Goal: Task Accomplishment & Management: Manage account settings

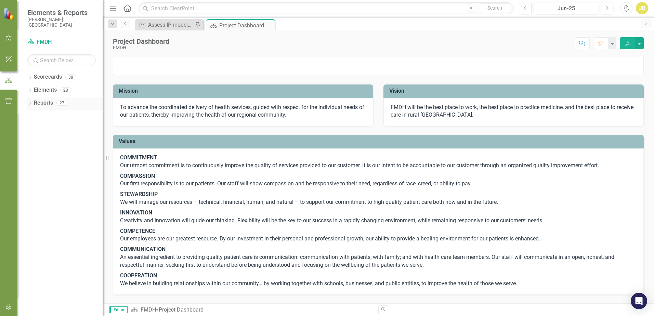
click at [49, 105] on link "Reports" at bounding box center [43, 103] width 19 height 8
click at [65, 105] on div "27" at bounding box center [61, 103] width 11 height 6
click at [12, 38] on icon "button" at bounding box center [8, 37] width 7 height 5
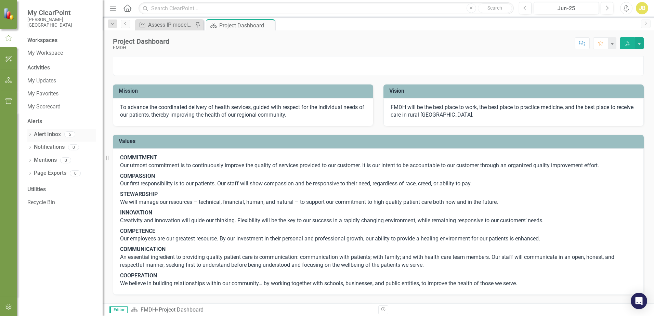
click at [42, 134] on link "Alert Inbox" at bounding box center [47, 135] width 27 height 8
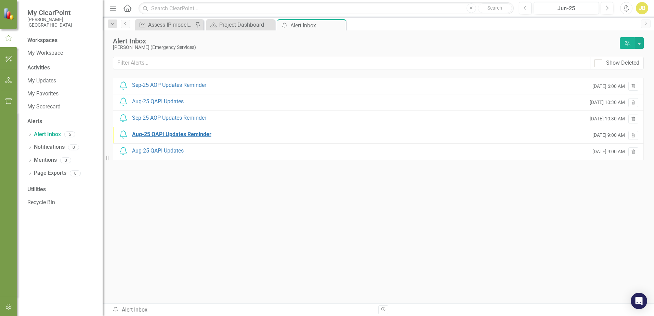
click at [173, 133] on div "Aug-25 QAPI Updates Reminder" at bounding box center [171, 135] width 79 height 8
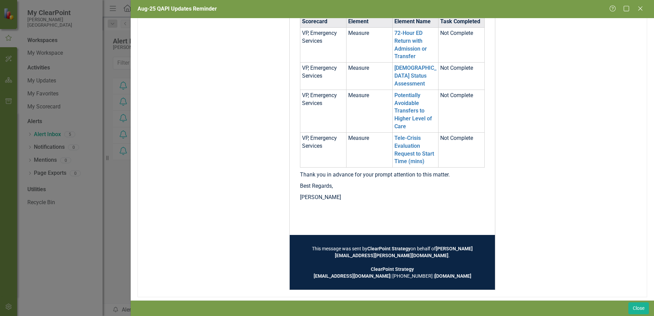
scroll to position [167, 0]
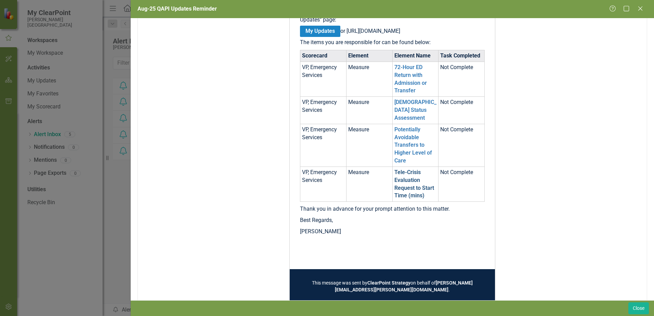
click at [403, 185] on link "Tele-Crisis Evaluation Request to Start Time (mins)" at bounding box center [414, 184] width 40 height 30
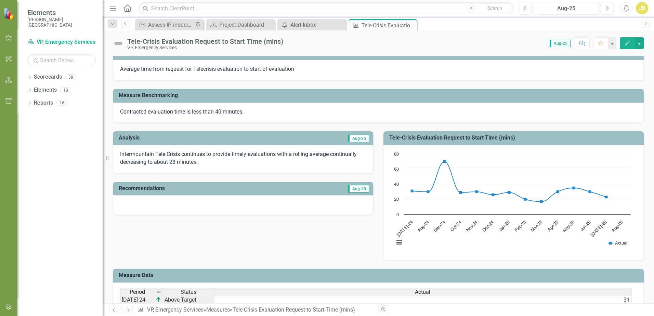
scroll to position [57, 0]
